Goal: Information Seeking & Learning: Learn about a topic

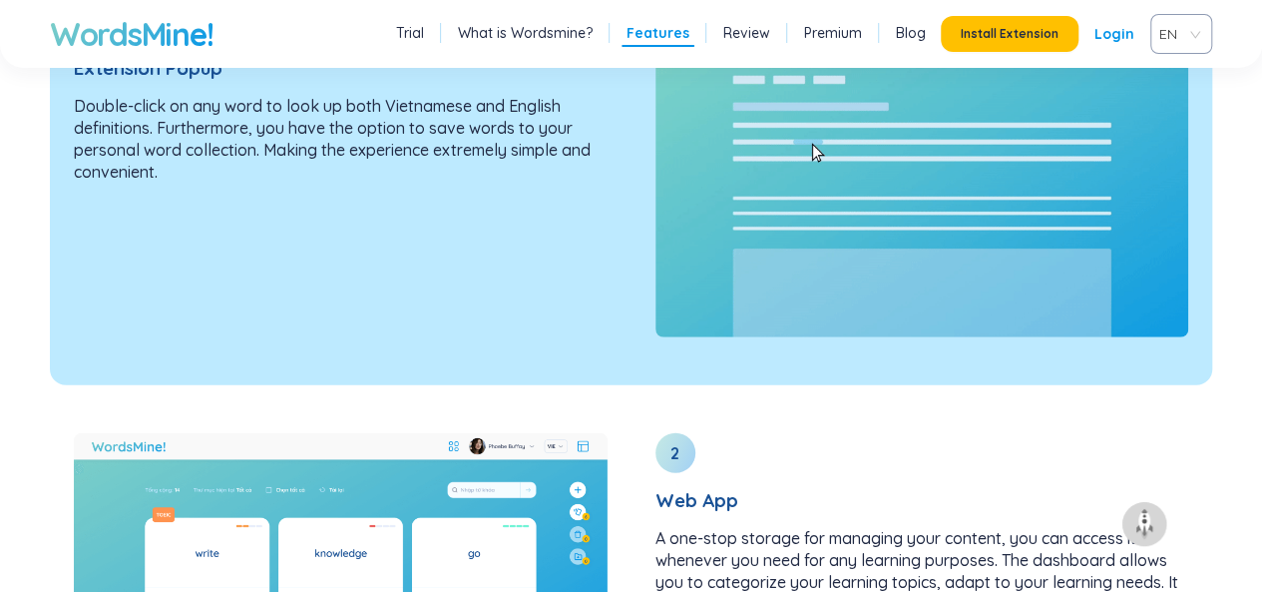
scroll to position [2360, 0]
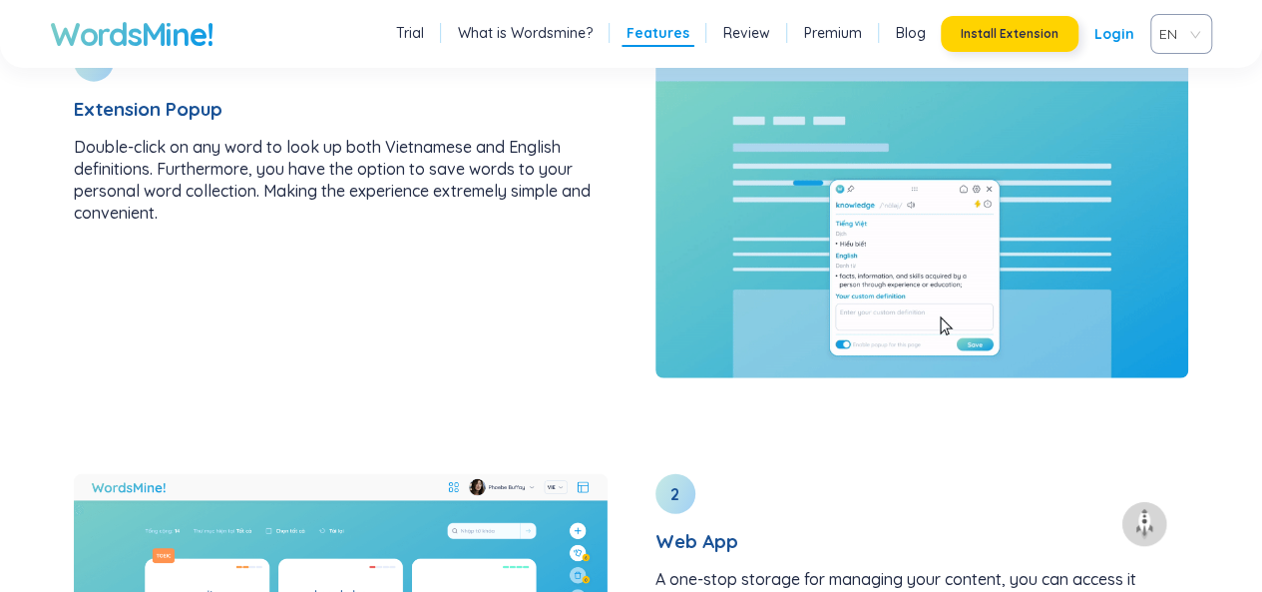
click at [972, 19] on button "Install Extension" at bounding box center [1010, 34] width 138 height 36
click at [1113, 46] on link "Login" at bounding box center [1114, 34] width 40 height 36
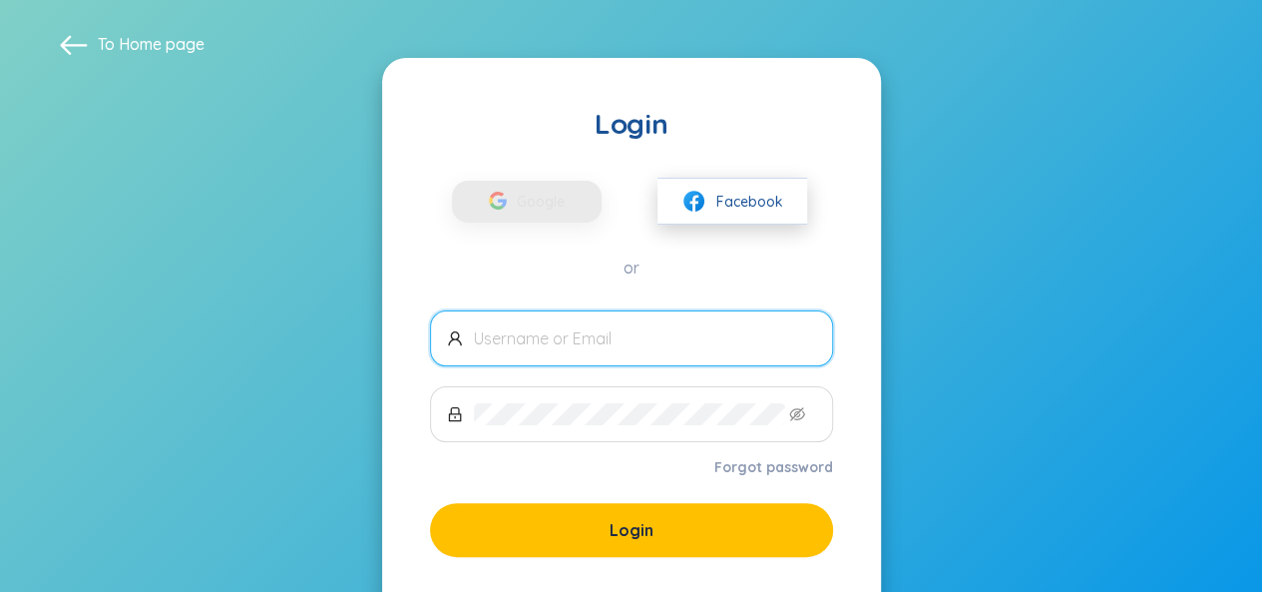
click at [710, 193] on button "Facebook" at bounding box center [732, 201] width 150 height 47
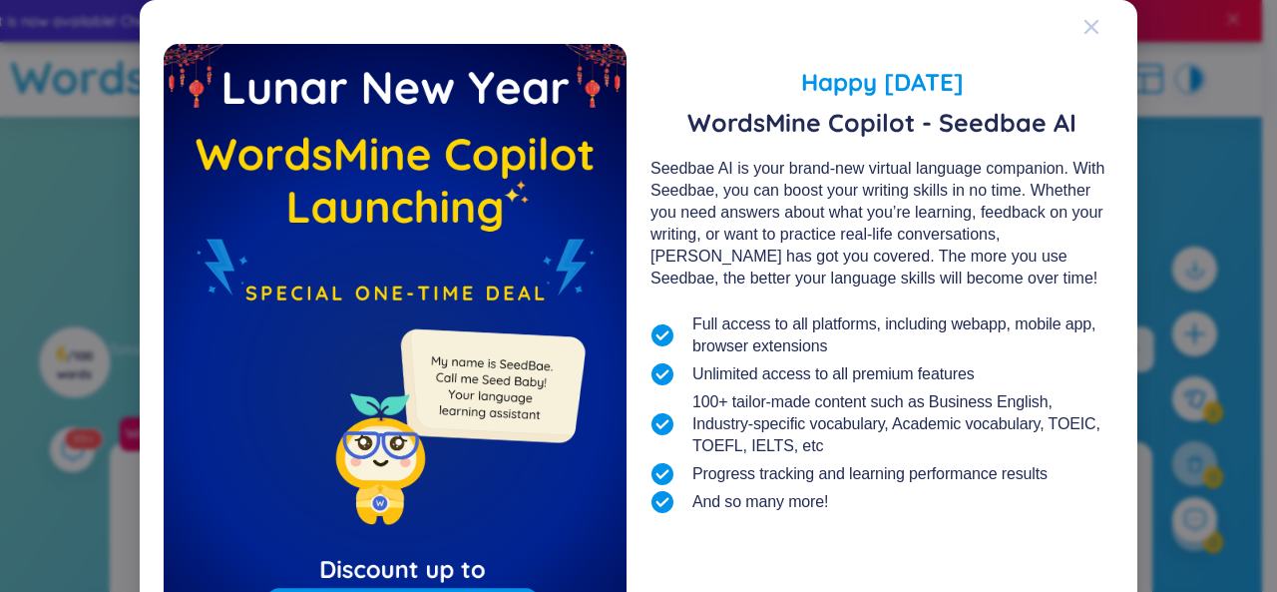
click at [1084, 33] on icon "Close" at bounding box center [1092, 27] width 16 height 16
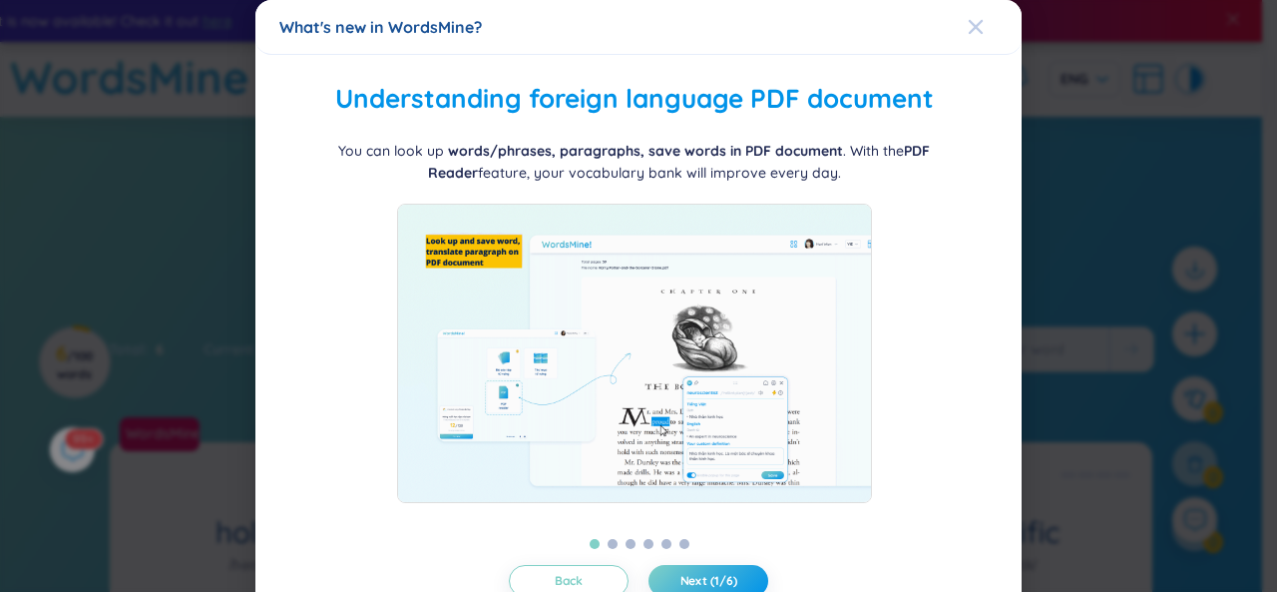
click at [968, 37] on div "Close" at bounding box center [976, 27] width 16 height 54
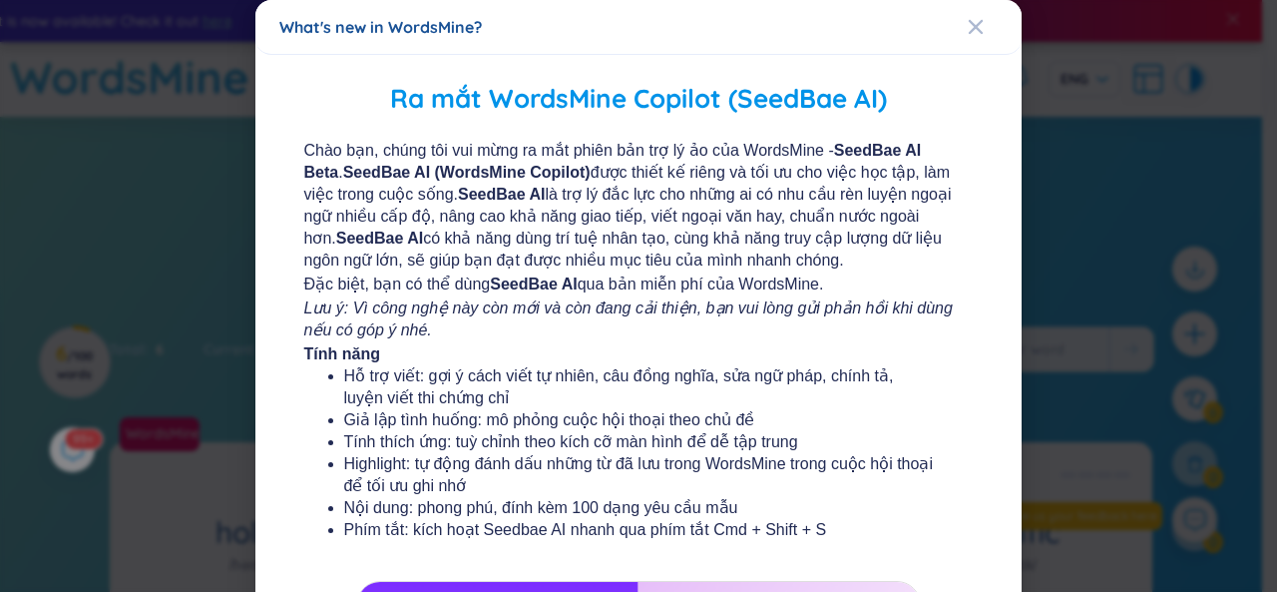
click at [952, 29] on div "What's new in WordsMine?" at bounding box center [638, 27] width 718 height 22
click at [968, 33] on icon "Close" at bounding box center [976, 27] width 16 height 16
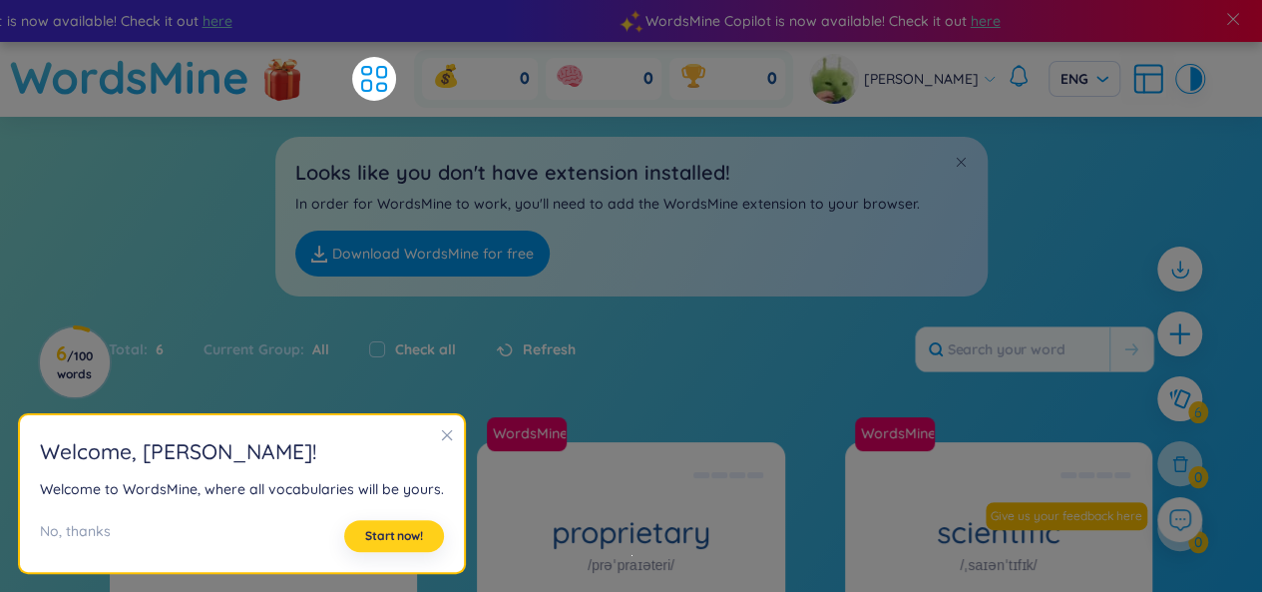
click at [407, 532] on span "Start now!" at bounding box center [394, 536] width 58 height 16
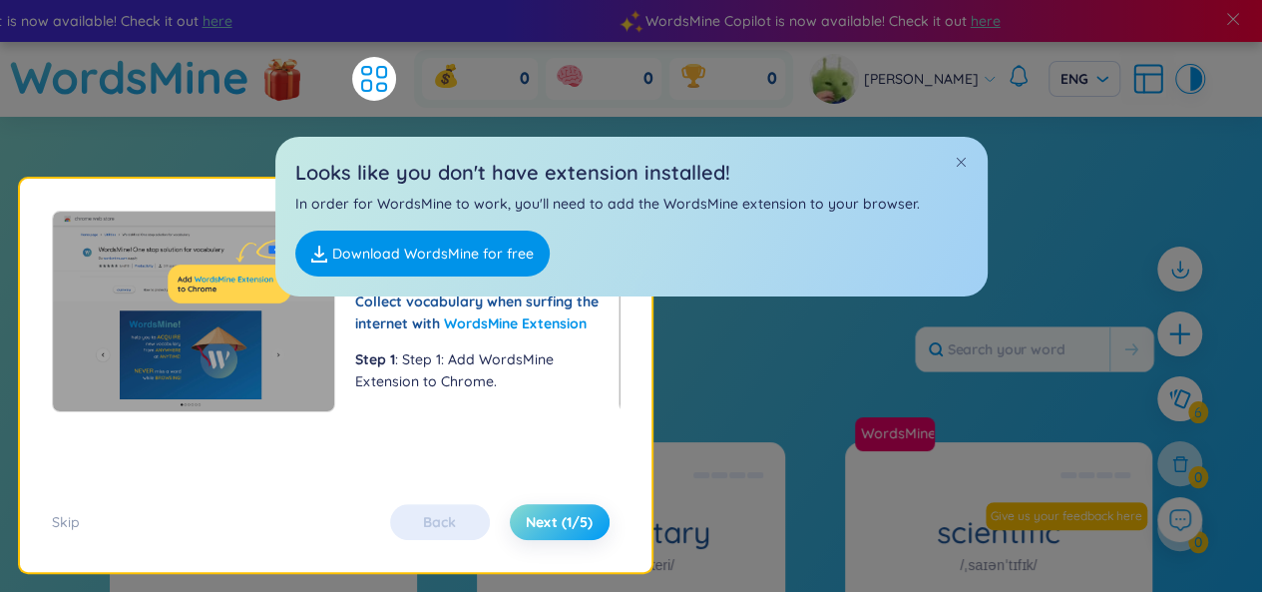
click at [580, 526] on span "Next (1/5)" at bounding box center [559, 522] width 67 height 20
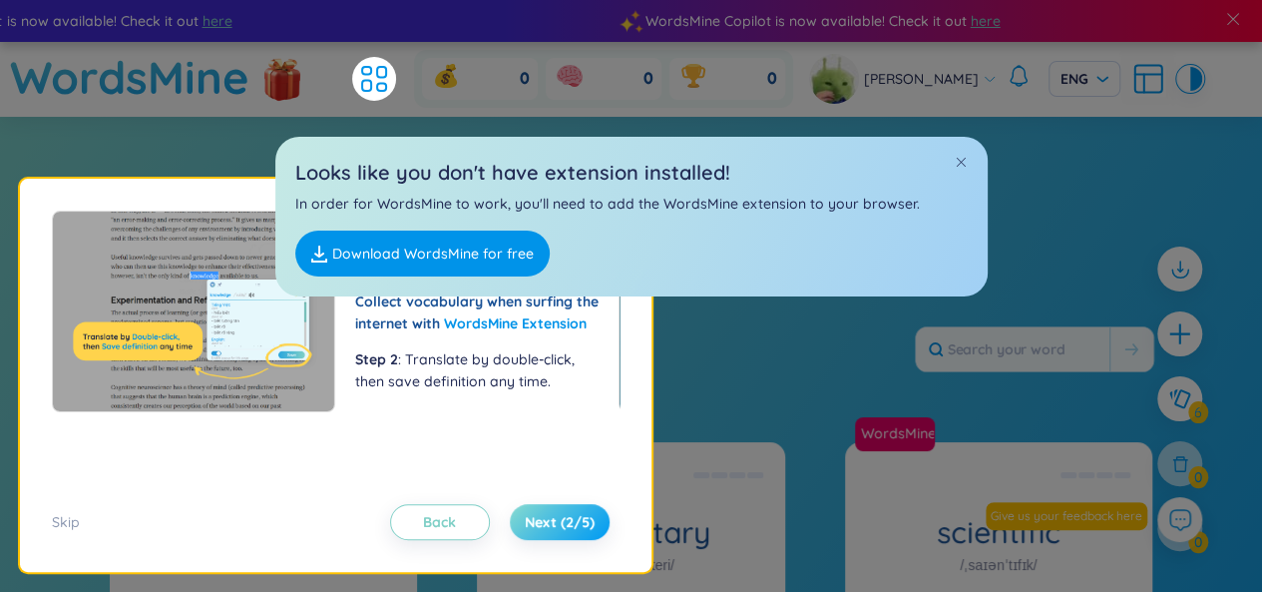
click at [580, 526] on span "Next (2/5)" at bounding box center [560, 522] width 70 height 20
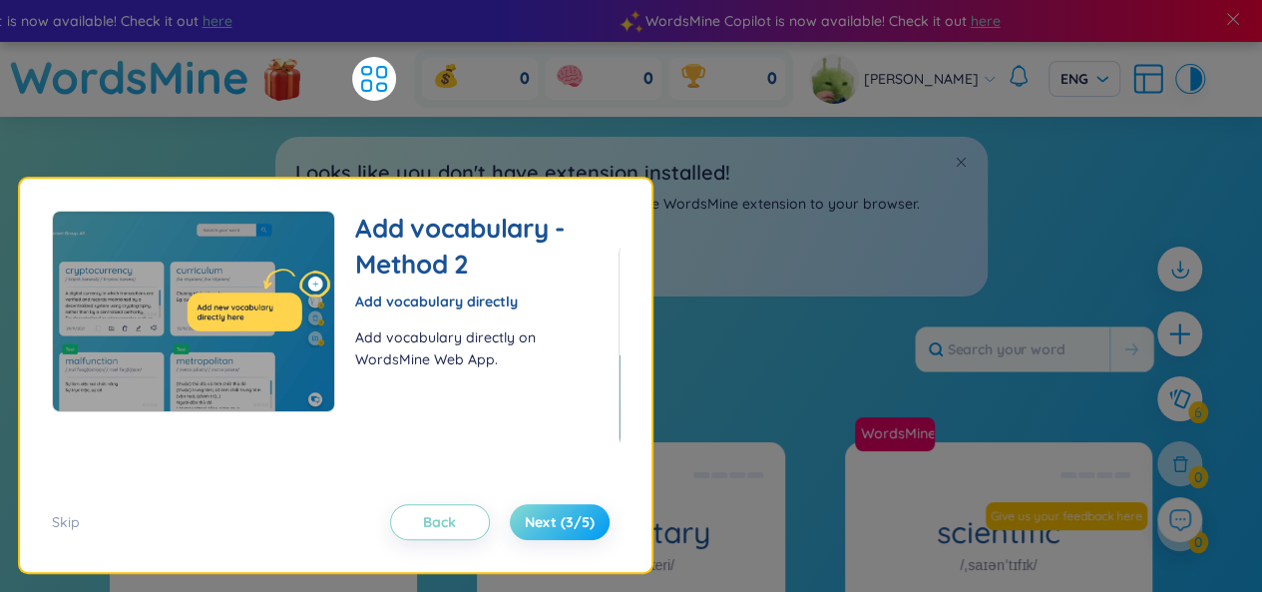
click at [580, 526] on span "Next (3/5)" at bounding box center [560, 522] width 70 height 20
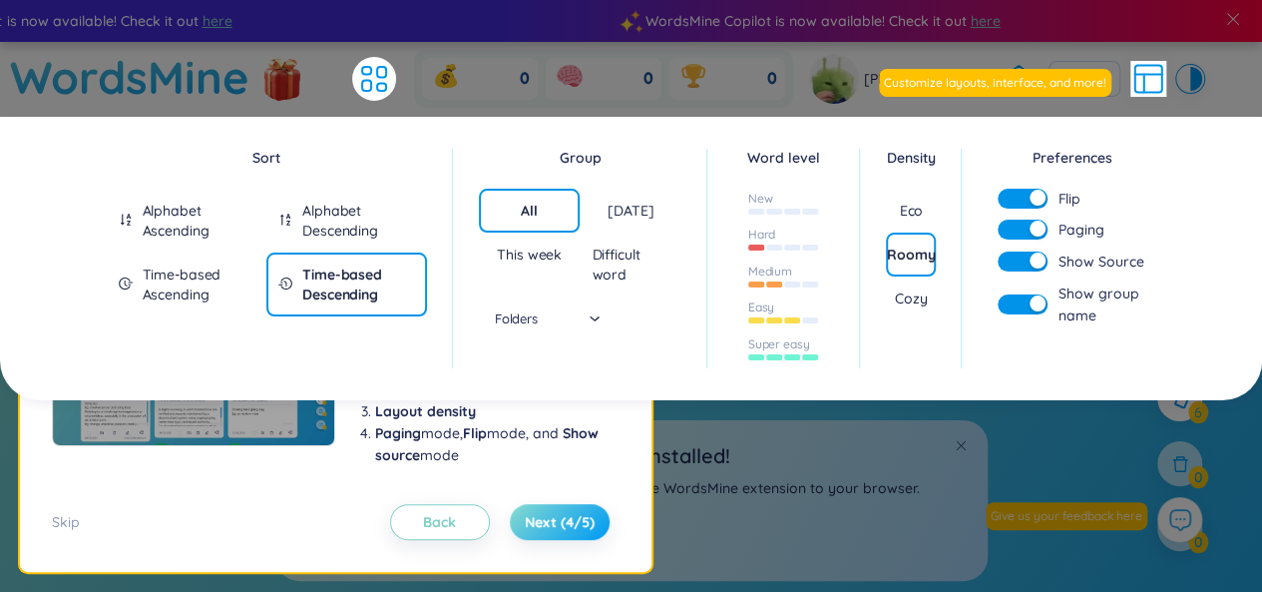
click at [580, 526] on span "Next (4/5)" at bounding box center [560, 522] width 70 height 20
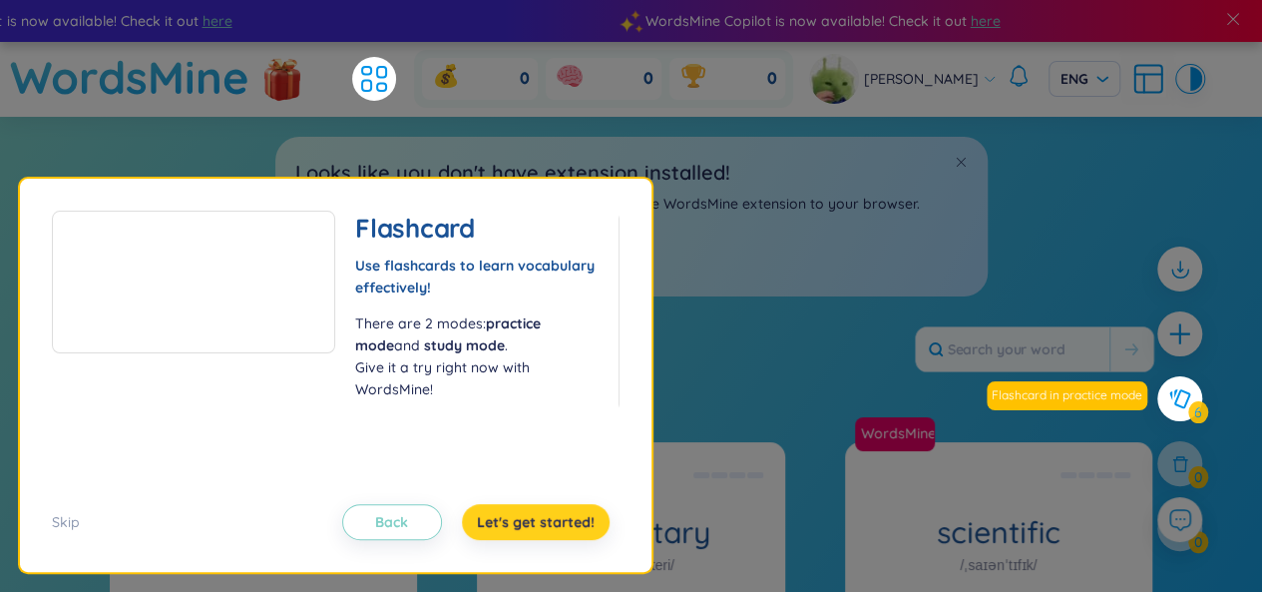
click at [580, 526] on span "Let's get started!" at bounding box center [536, 522] width 118 height 20
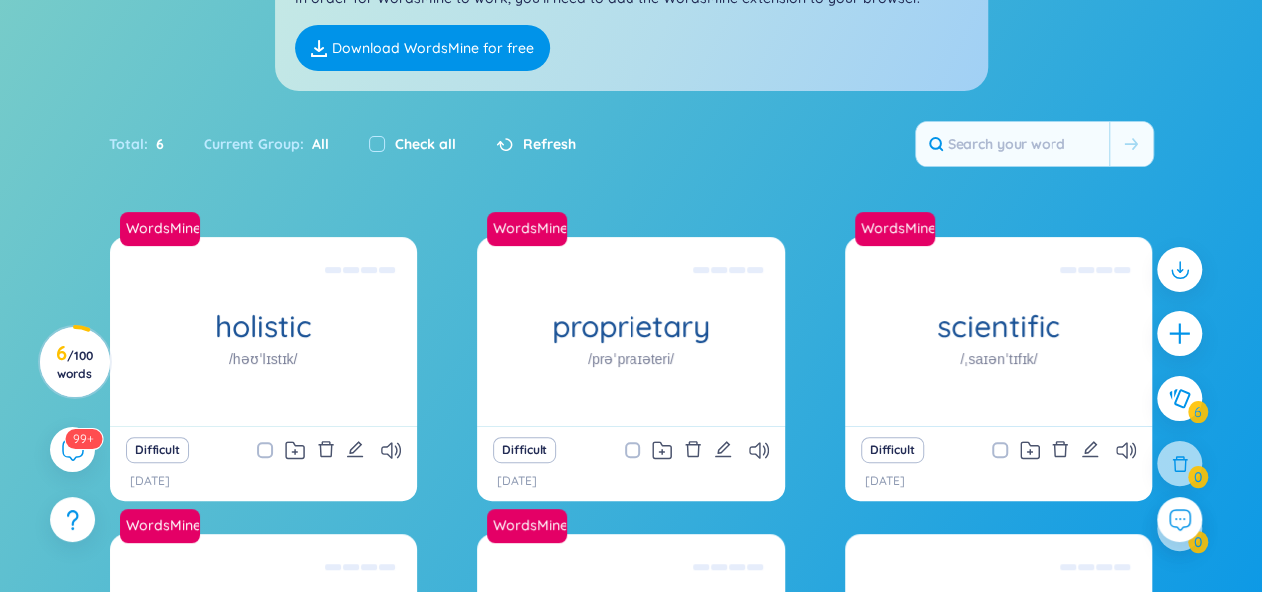
scroll to position [280, 0]
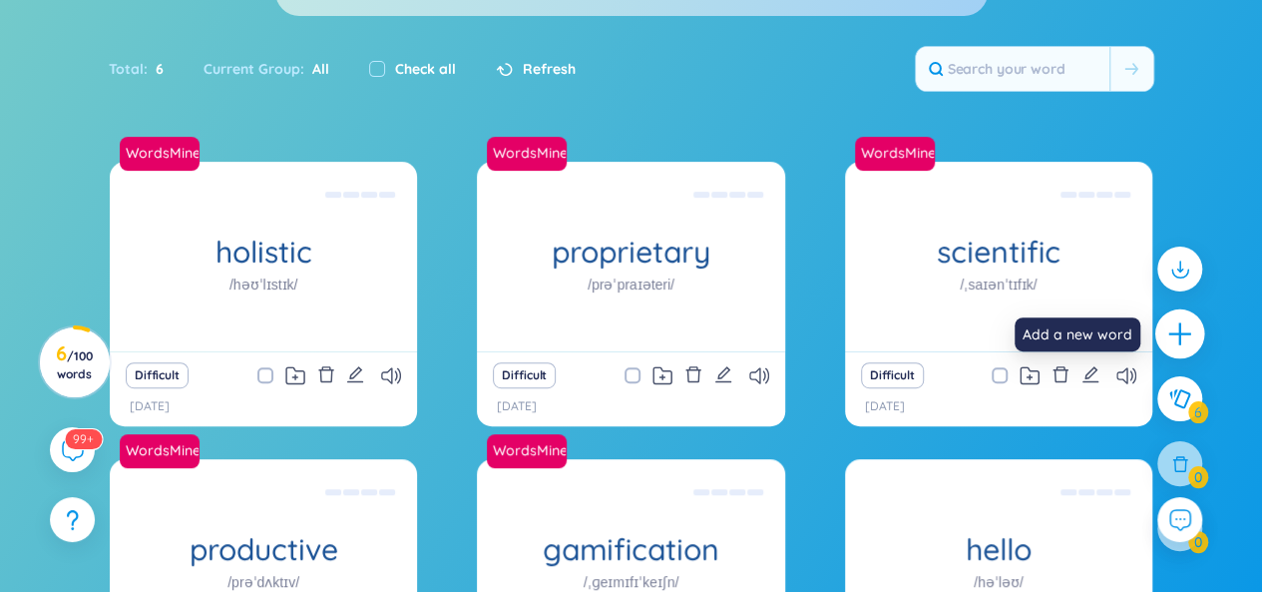
click at [1172, 335] on icon "plus" at bounding box center [1180, 334] width 28 height 28
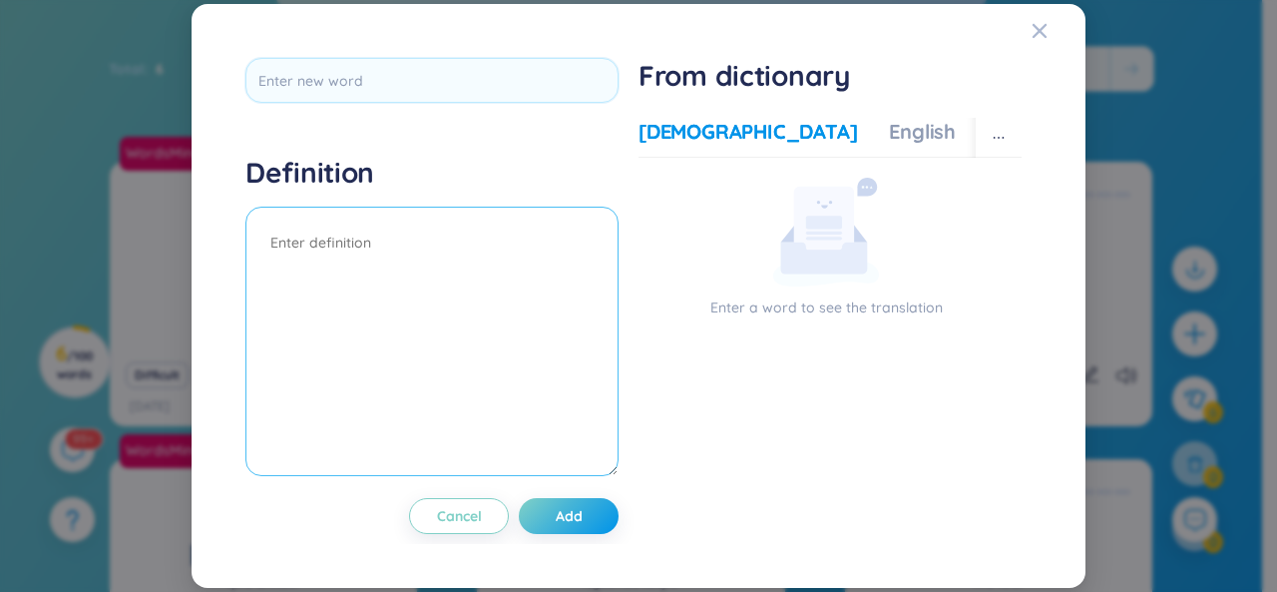
click at [416, 262] on textarea at bounding box center [431, 341] width 373 height 269
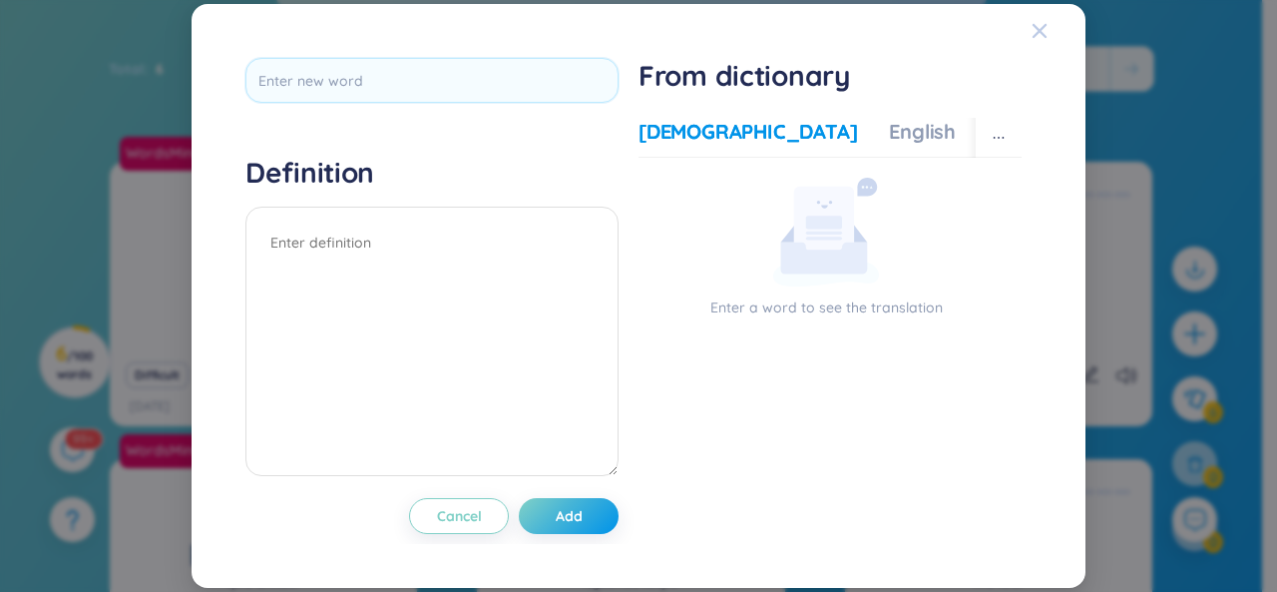
click at [1038, 37] on icon "Close" at bounding box center [1040, 31] width 16 height 16
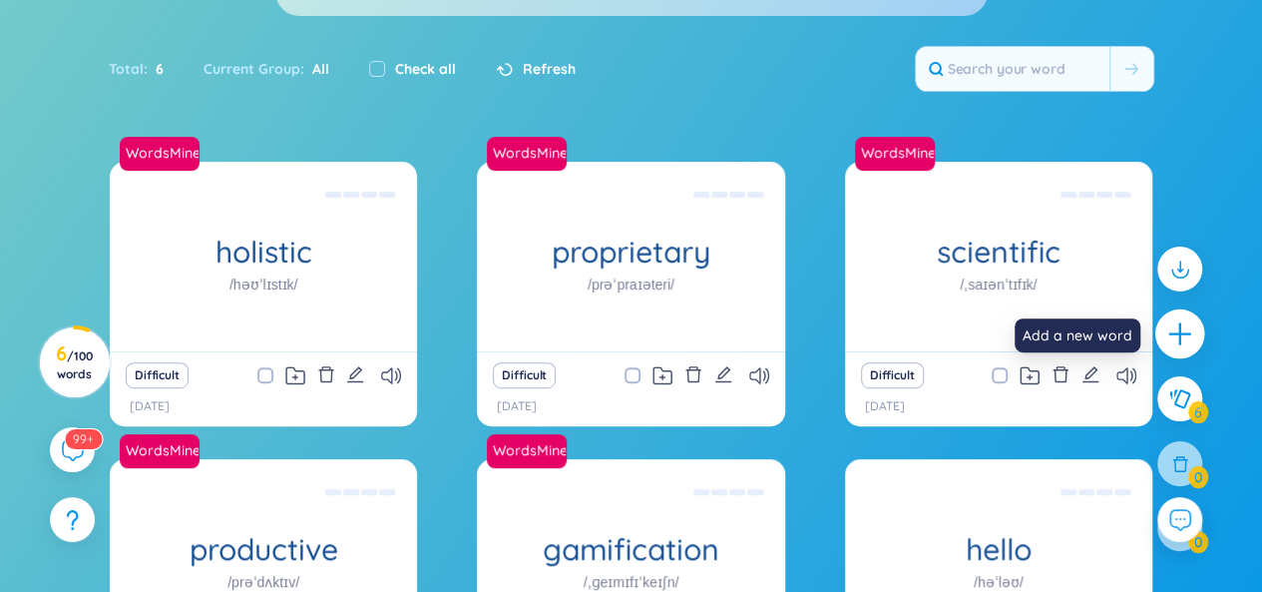
click at [1177, 330] on icon "plus" at bounding box center [1180, 334] width 28 height 28
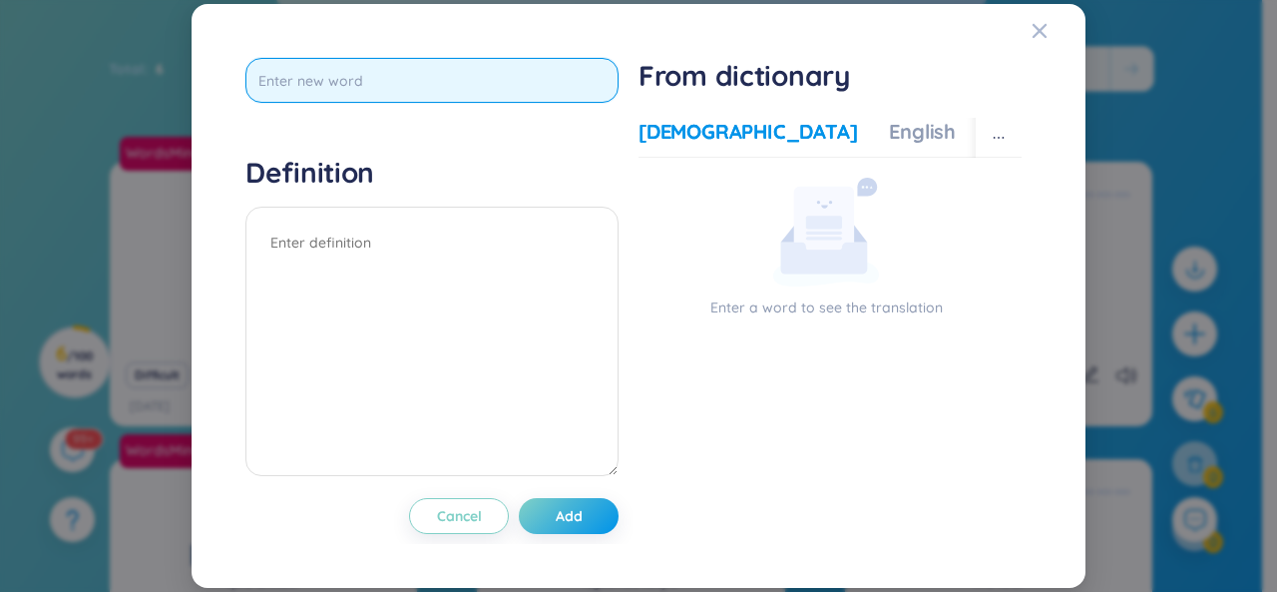
click at [338, 66] on input "text" at bounding box center [431, 80] width 373 height 45
type input "about"
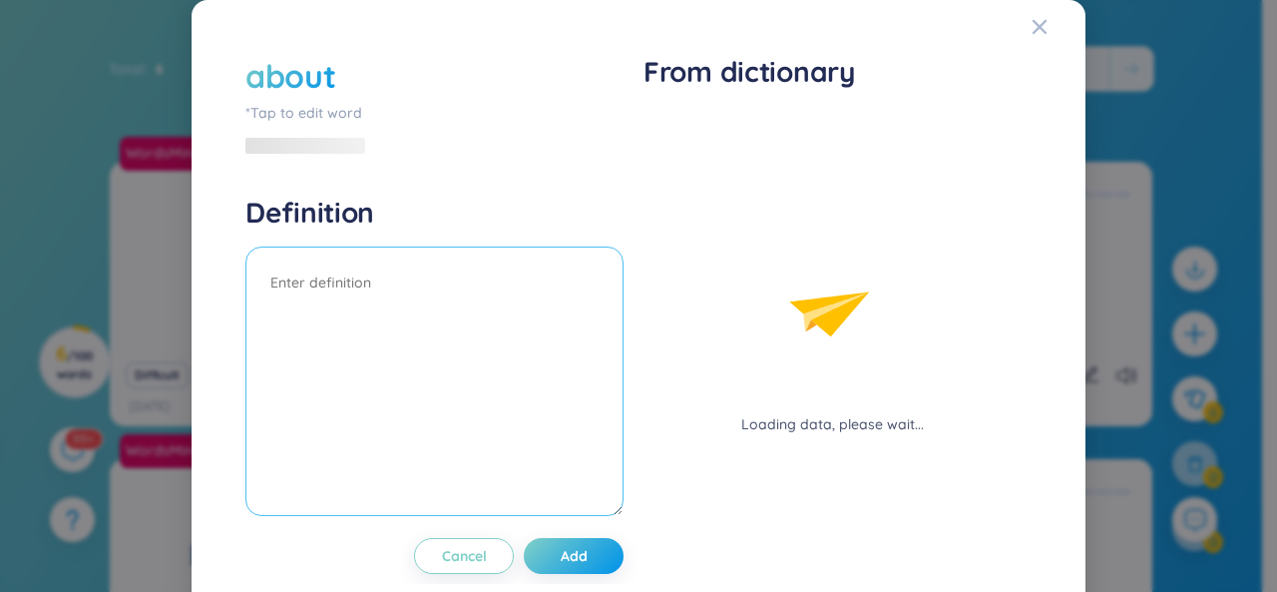
click at [449, 243] on div "Definition" at bounding box center [434, 358] width 378 height 327
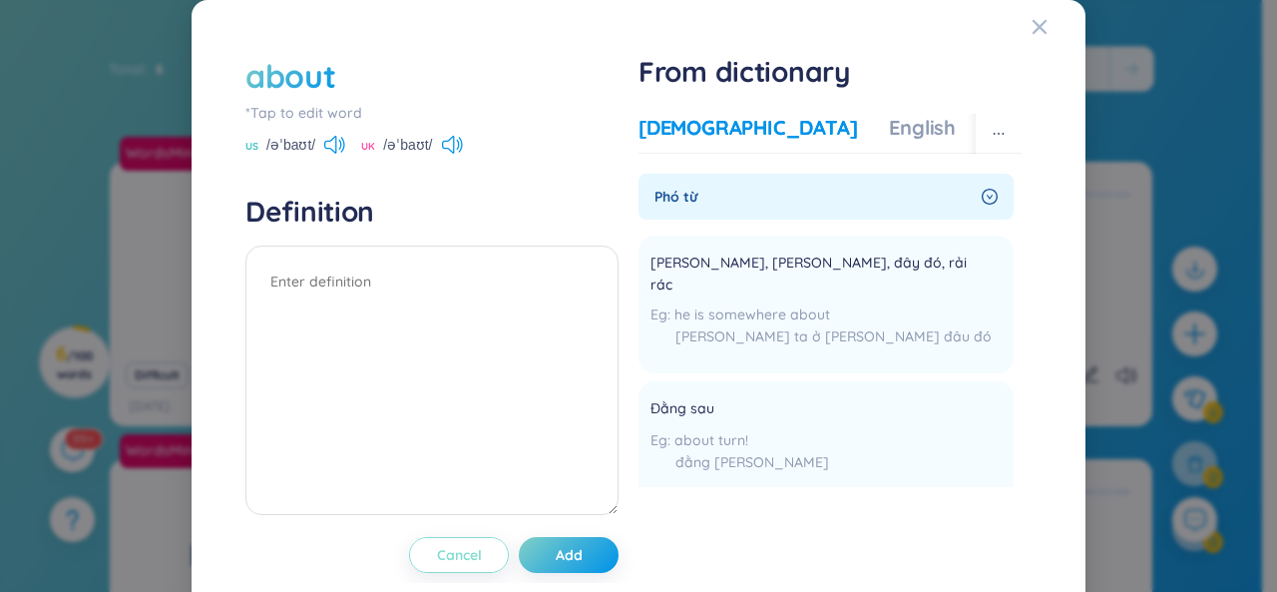
click at [469, 554] on span "Cancel" at bounding box center [459, 555] width 45 height 20
